Goal: Information Seeking & Learning: Learn about a topic

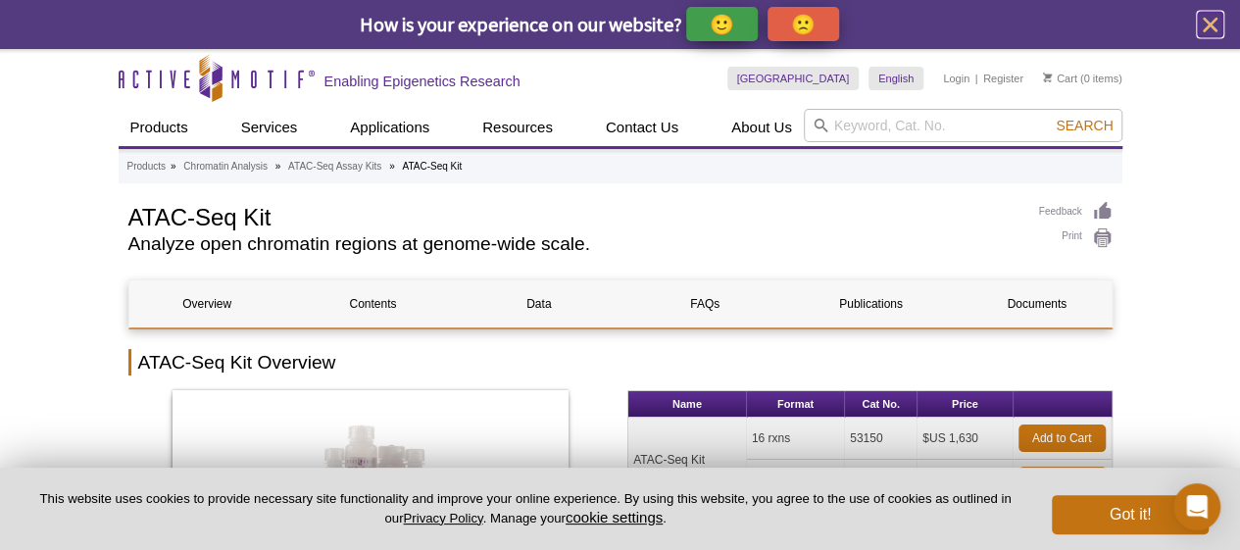
click at [1215, 17] on icon "close" at bounding box center [1210, 25] width 25 height 25
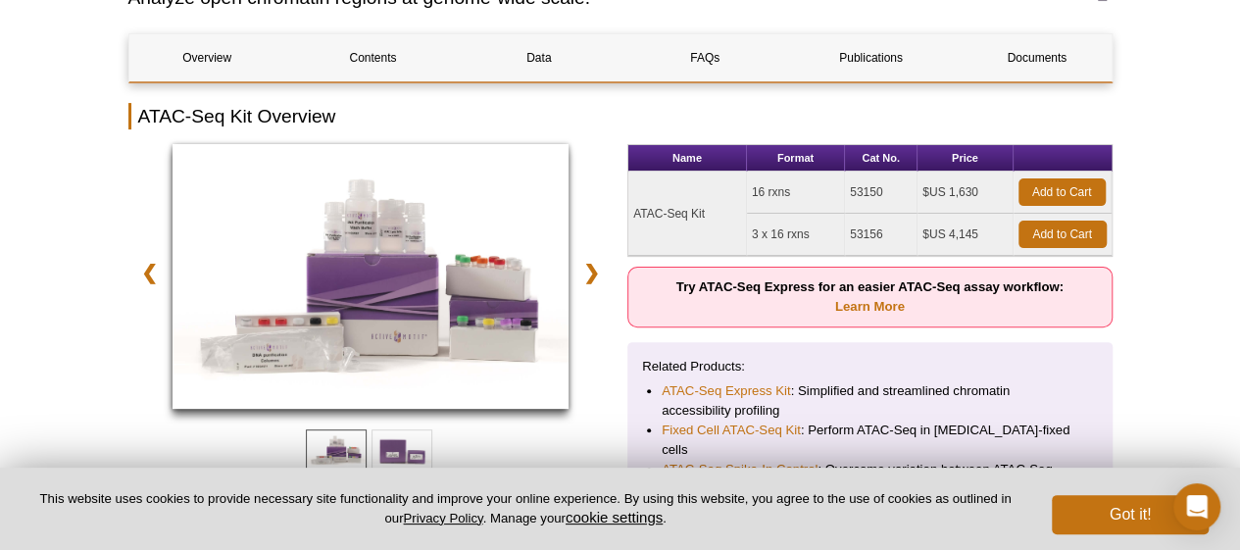
scroll to position [198, 0]
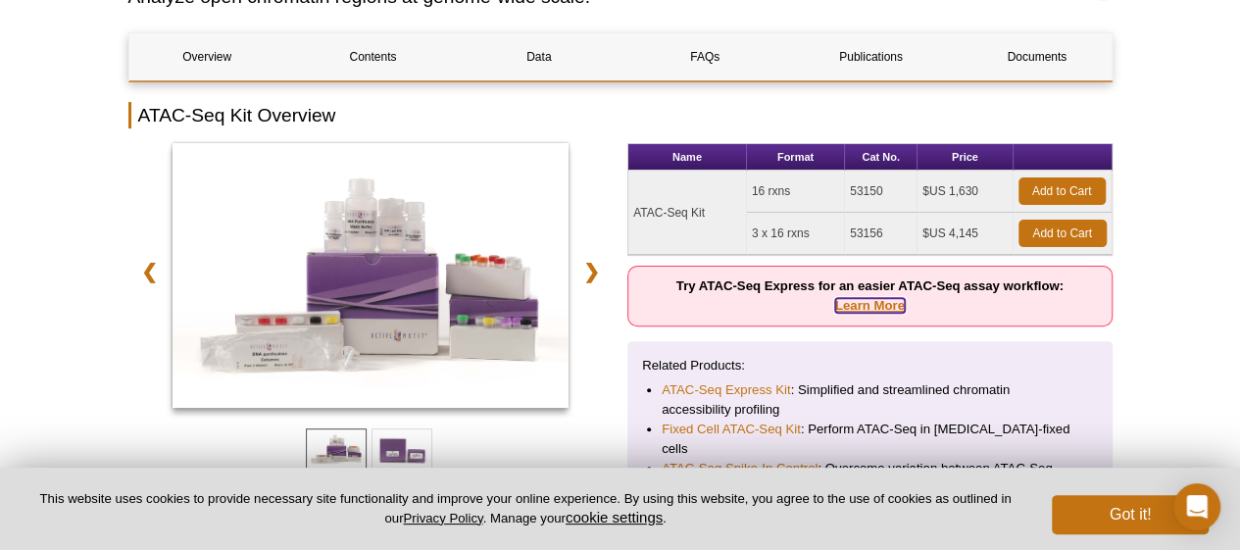
click at [866, 304] on link "Learn More" at bounding box center [870, 305] width 70 height 15
click at [864, 306] on link "Learn More" at bounding box center [870, 305] width 70 height 15
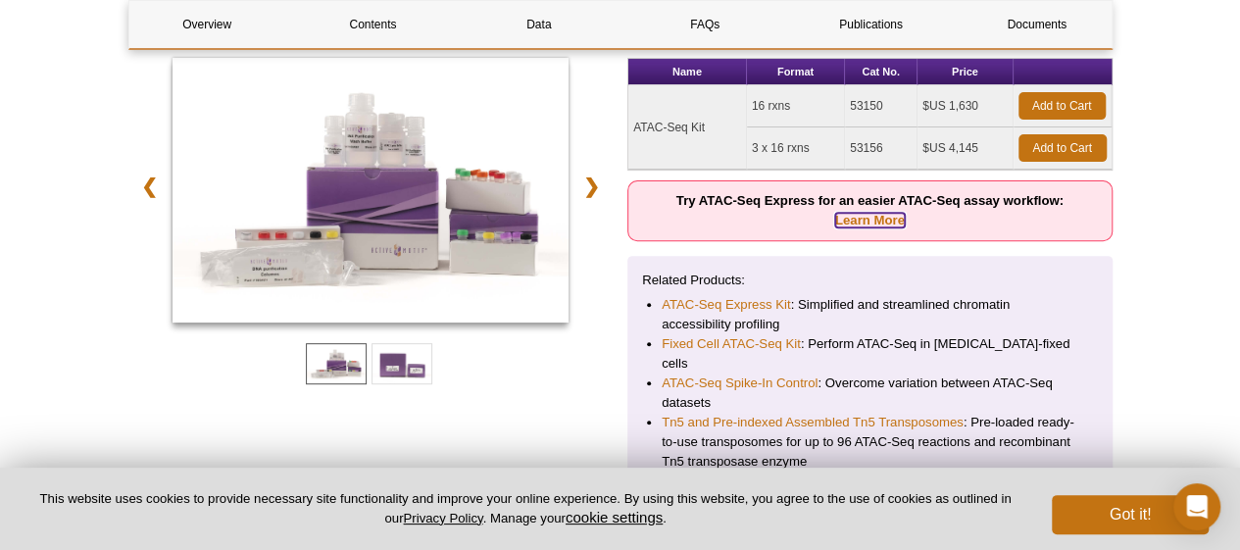
scroll to position [284, 0]
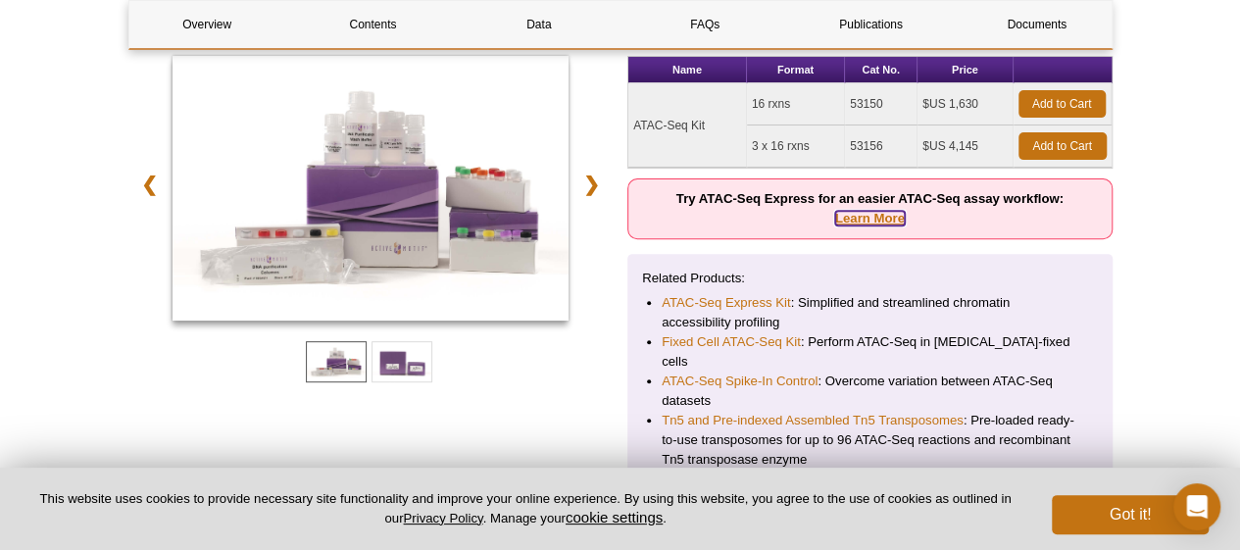
click at [873, 220] on link "Learn More" at bounding box center [870, 218] width 70 height 15
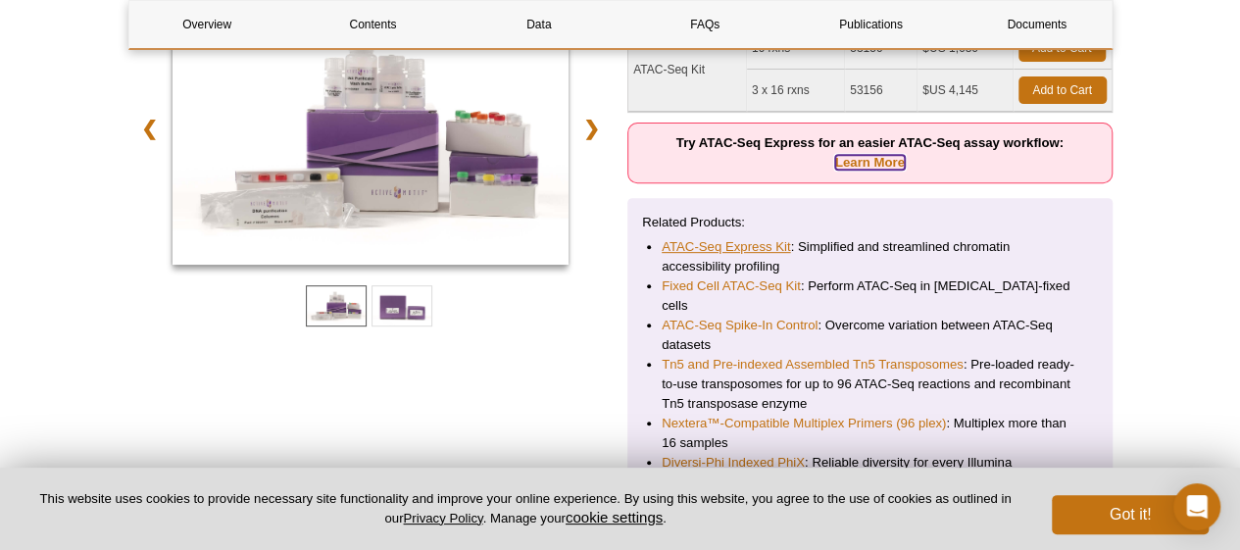
scroll to position [383, 0]
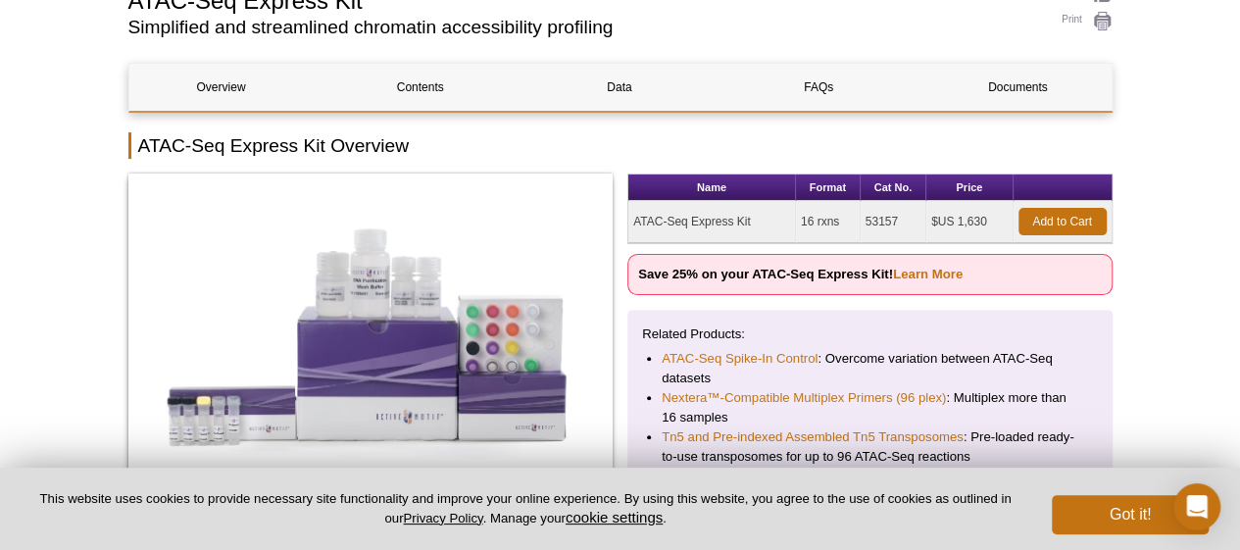
scroll to position [197, 0]
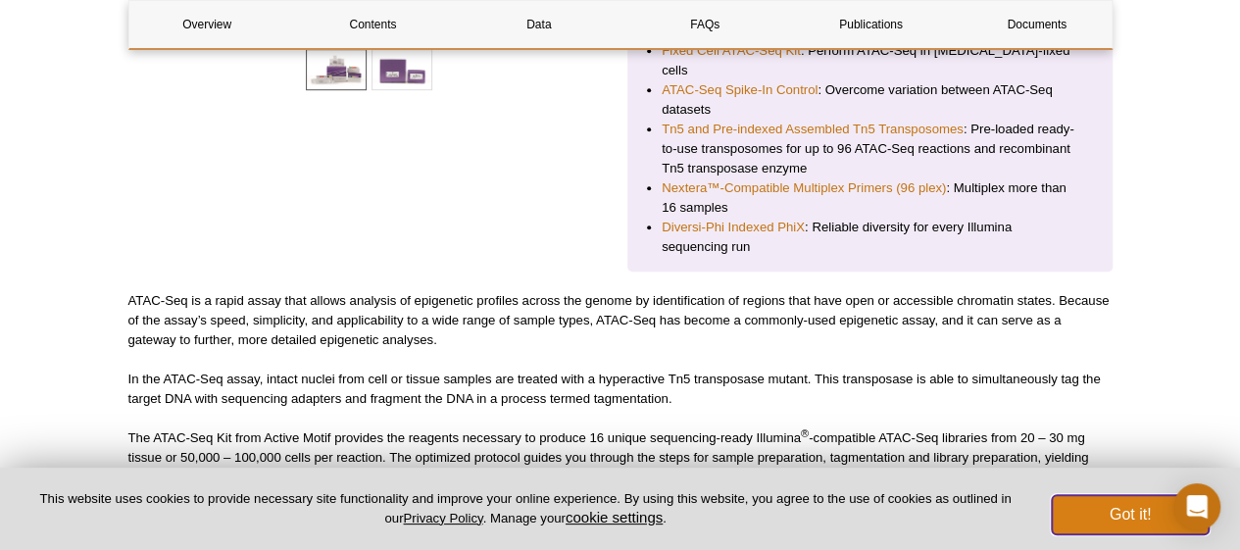
click at [1111, 518] on button "Got it!" at bounding box center [1130, 514] width 157 height 39
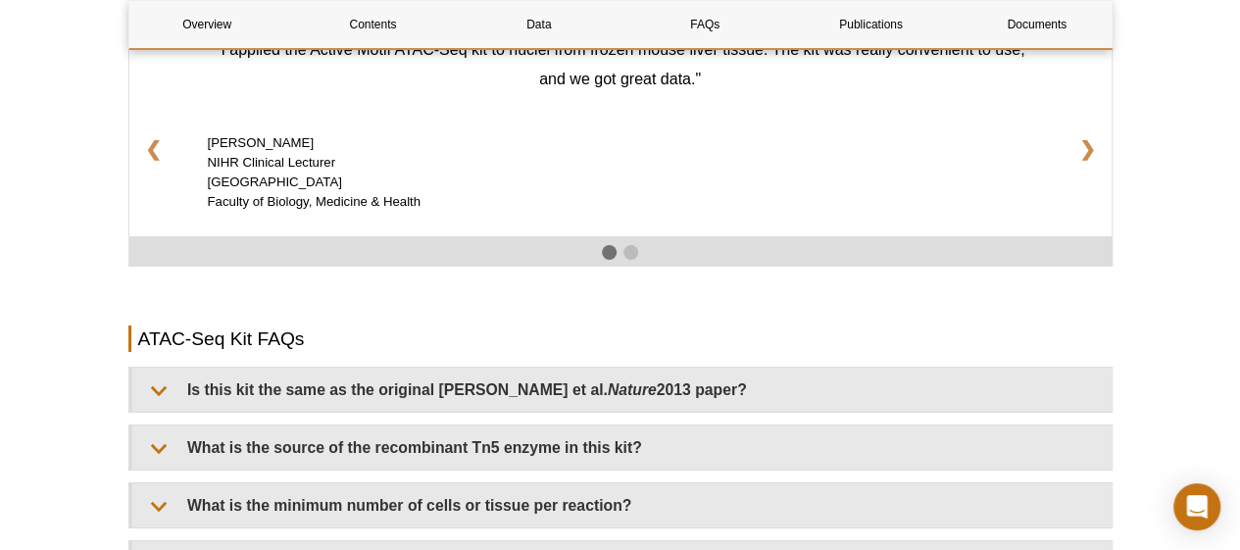
scroll to position [3217, 0]
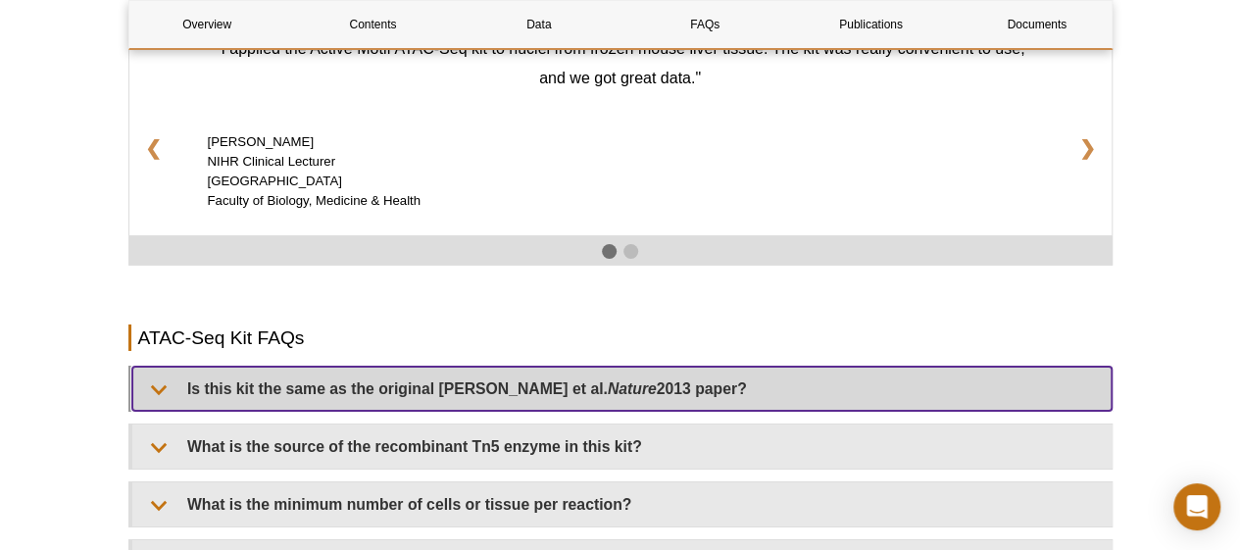
click at [485, 367] on summary "Is this kit the same as the original Buenrostro et al. Nature 2013 paper?" at bounding box center [621, 389] width 979 height 44
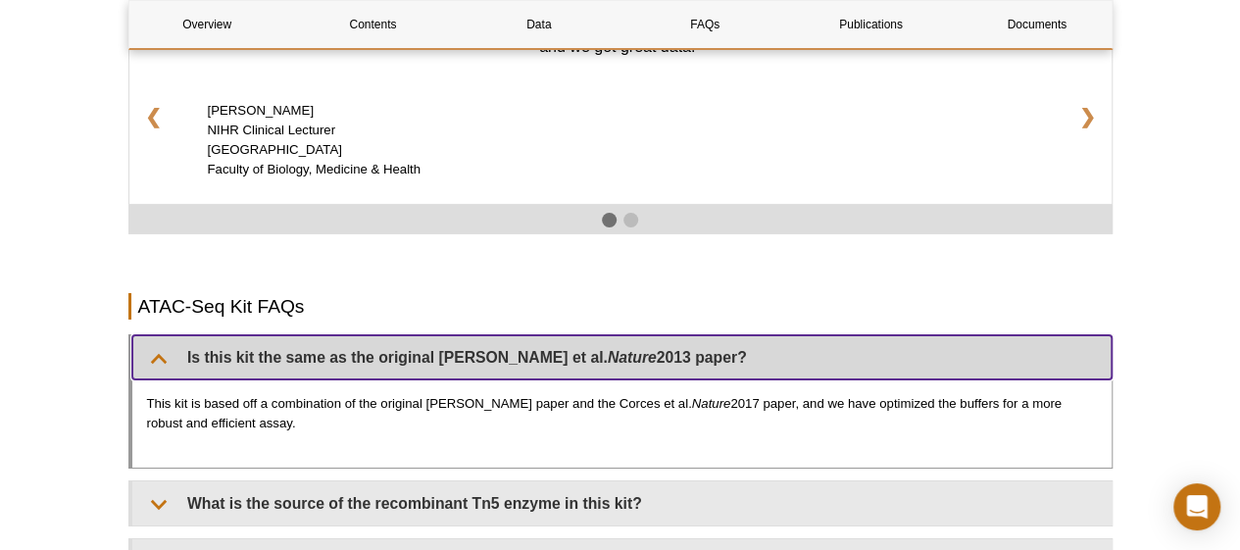
scroll to position [3246, 0]
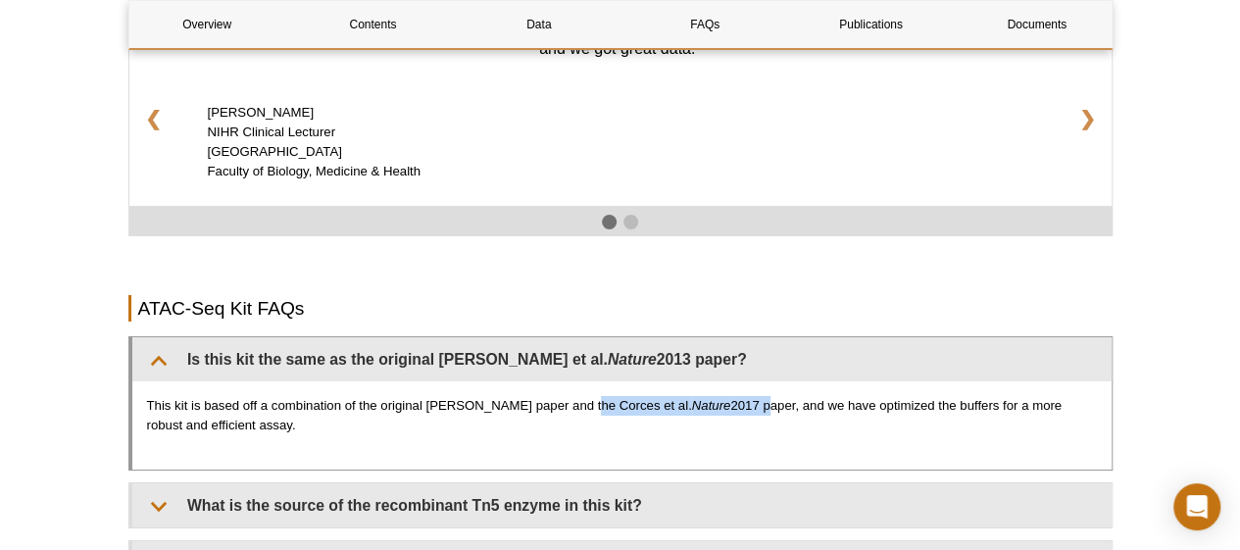
drag, startPoint x: 576, startPoint y: 381, endPoint x: 725, endPoint y: 386, distance: 149.1
click at [725, 396] on p "This kit is based off a combination of the original Buenrostro paper and the Co…" at bounding box center [622, 415] width 950 height 39
copy p "Corces et al. Nature 2017"
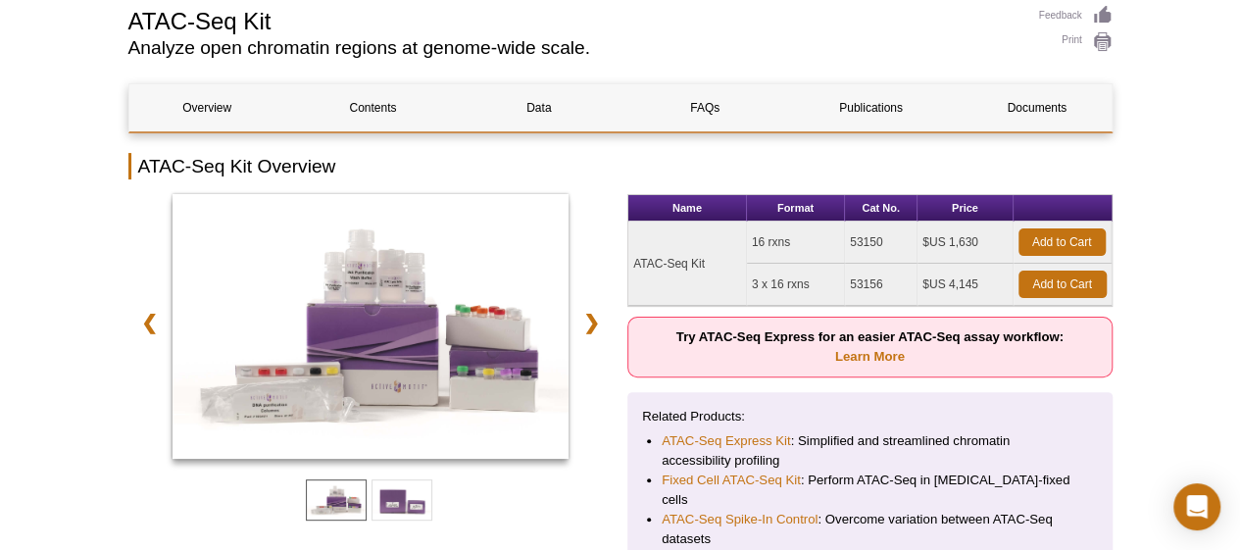
scroll to position [157, 0]
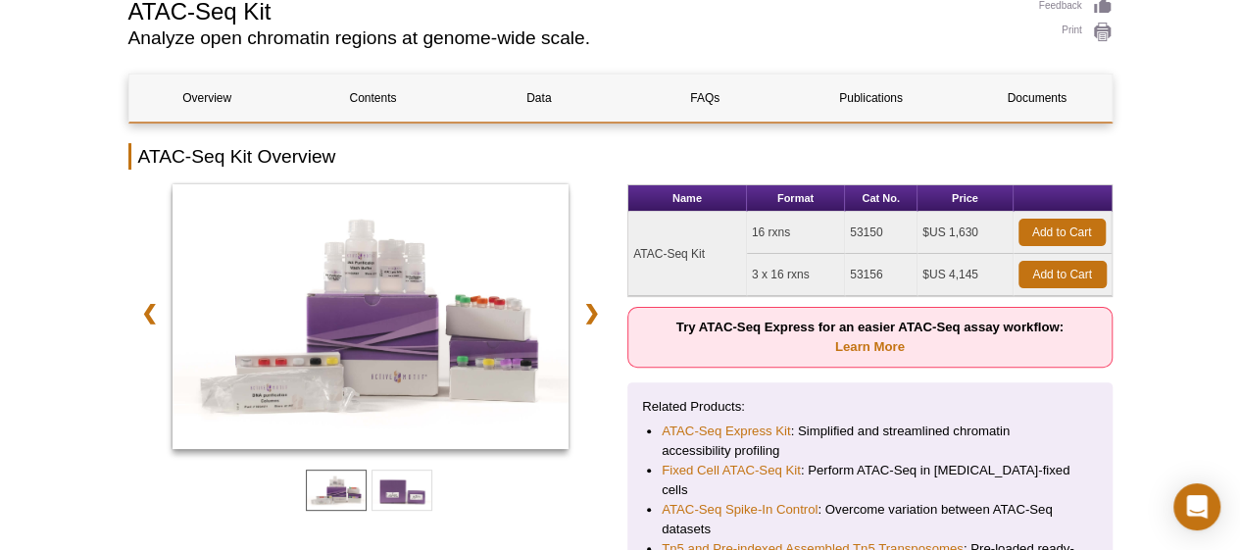
drag, startPoint x: 893, startPoint y: 234, endPoint x: 844, endPoint y: 232, distance: 49.1
click at [845, 232] on td "53150" at bounding box center [881, 233] width 73 height 42
copy td "53150"
